Goal: Entertainment & Leisure: Consume media (video, audio)

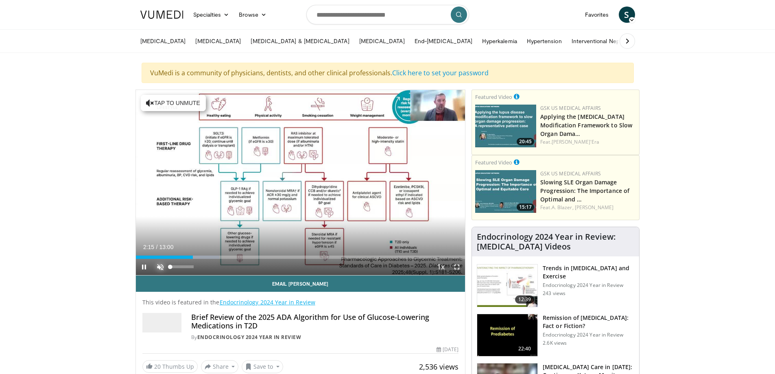
click at [161, 268] on span "Video Player" at bounding box center [160, 267] width 16 height 16
drag, startPoint x: 215, startPoint y: 236, endPoint x: 452, endPoint y: 267, distance: 239.5
click at [452, 267] on span "Video Player" at bounding box center [456, 267] width 16 height 16
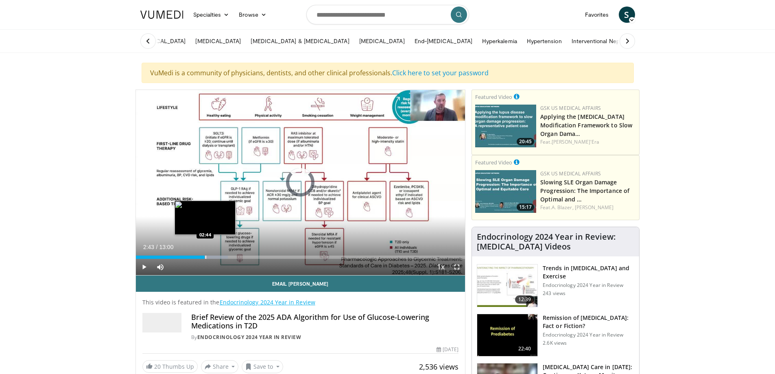
click at [205, 255] on div "Progress Bar" at bounding box center [205, 256] width 1 height 3
click at [211, 256] on div "Progress Bar" at bounding box center [211, 256] width 1 height 3
click at [219, 257] on div "Progress Bar" at bounding box center [219, 256] width 1 height 3
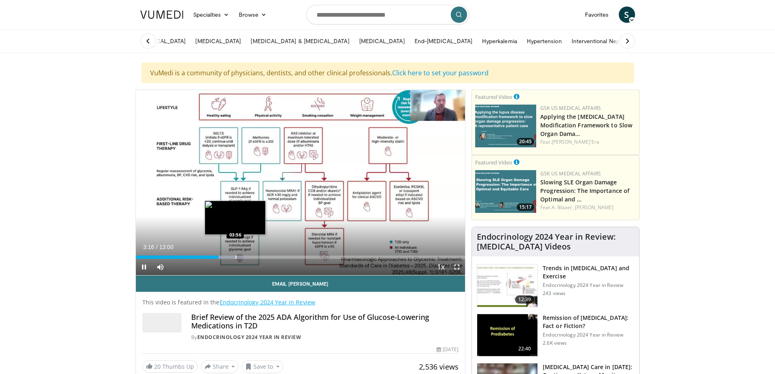
click at [237, 258] on div "Progress Bar" at bounding box center [225, 256] width 39 height 3
click at [235, 256] on div "Progress Bar" at bounding box center [235, 256] width 1 height 3
click at [237, 258] on div "Progress Bar" at bounding box center [237, 256] width 1 height 3
click at [243, 257] on div "Progress Bar" at bounding box center [243, 256] width 1 height 3
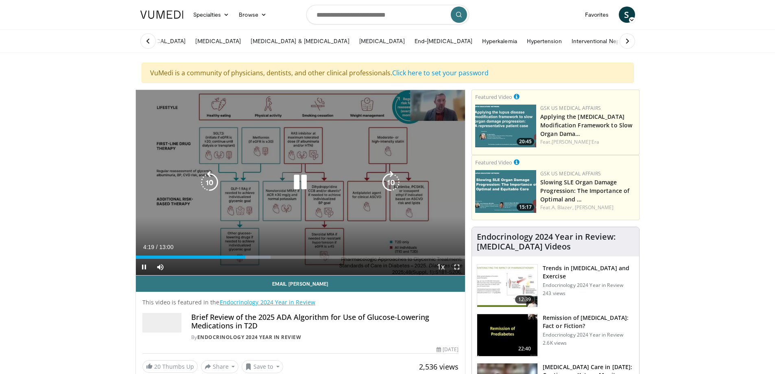
click at [383, 183] on icon "Video Player" at bounding box center [390, 182] width 23 height 23
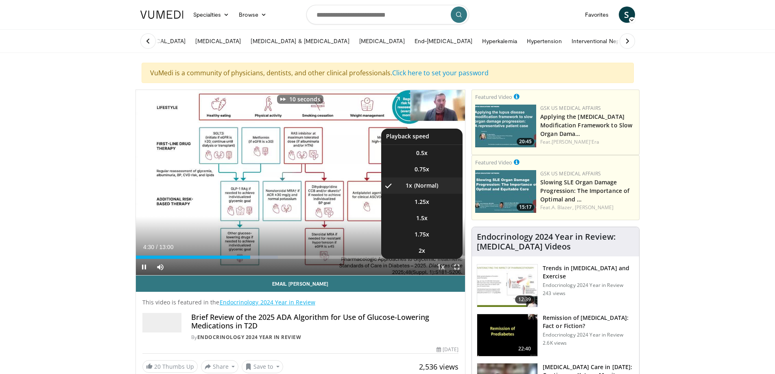
click at [435, 266] on span "Video Player" at bounding box center [440, 267] width 11 height 16
click at [424, 247] on span "2x" at bounding box center [421, 250] width 7 height 8
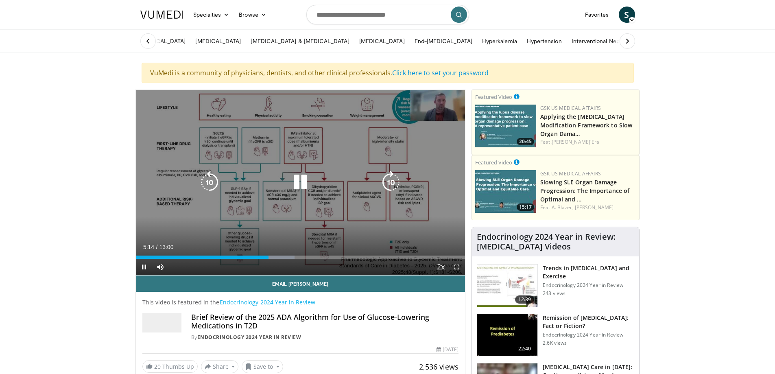
click at [299, 179] on icon "Video Player" at bounding box center [300, 182] width 23 height 23
